Goal: Navigation & Orientation: Find specific page/section

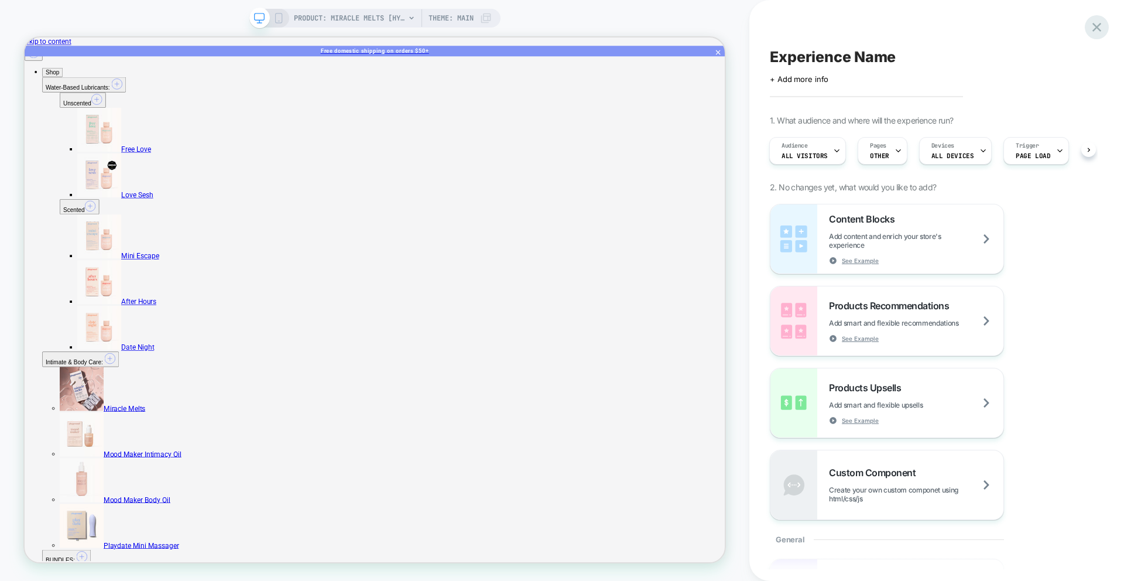
click at [1095, 23] on icon at bounding box center [1097, 27] width 16 height 16
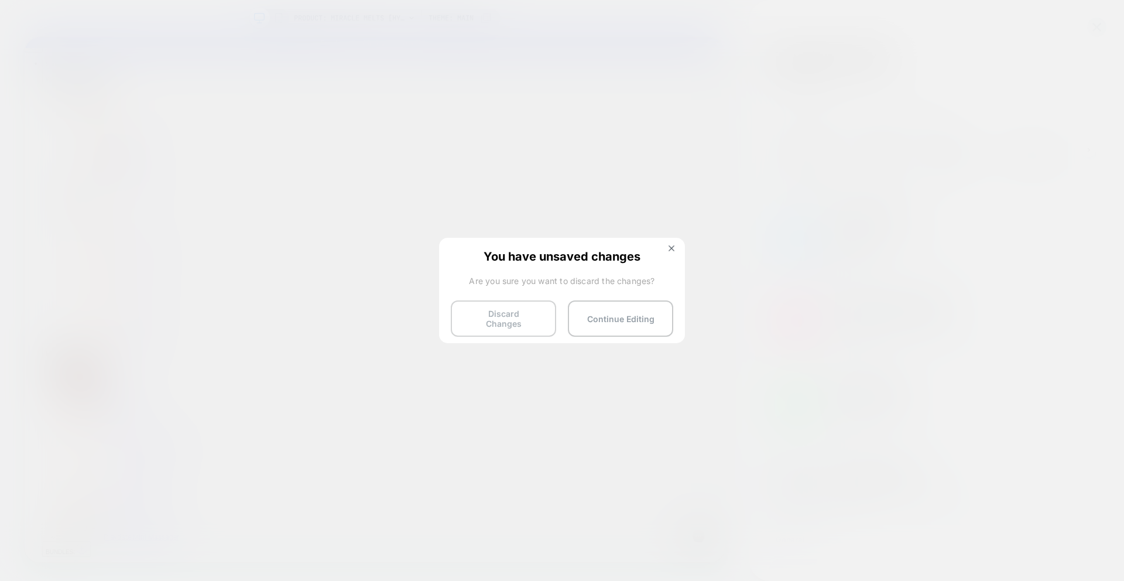
click at [505, 319] on button "Discard Changes" at bounding box center [503, 318] width 105 height 36
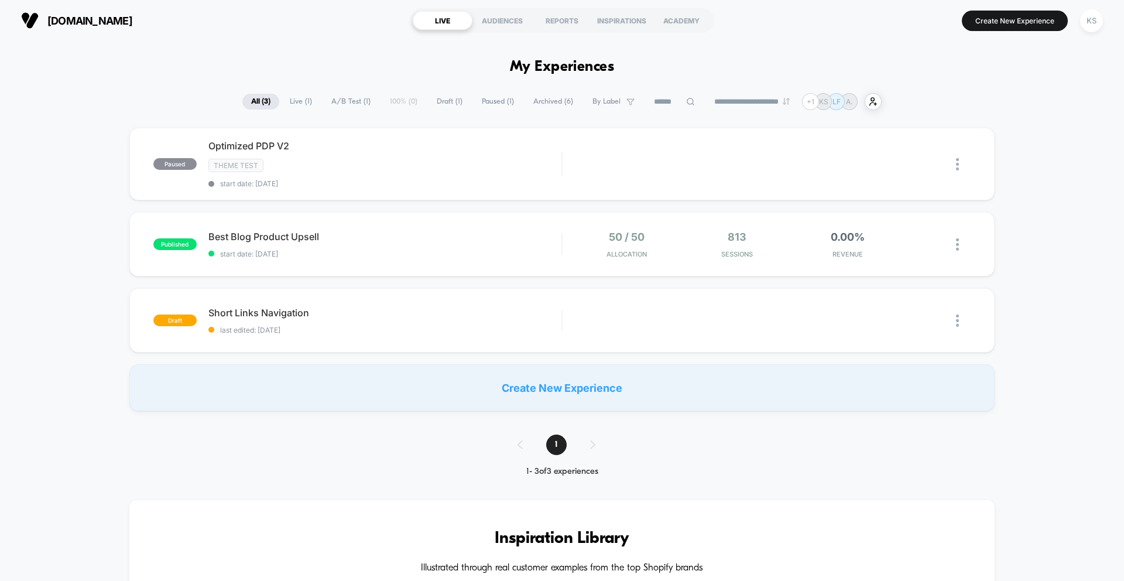
click at [77, 27] on button "[DOMAIN_NAME]" at bounding box center [77, 20] width 118 height 19
